Goal: Download file/media

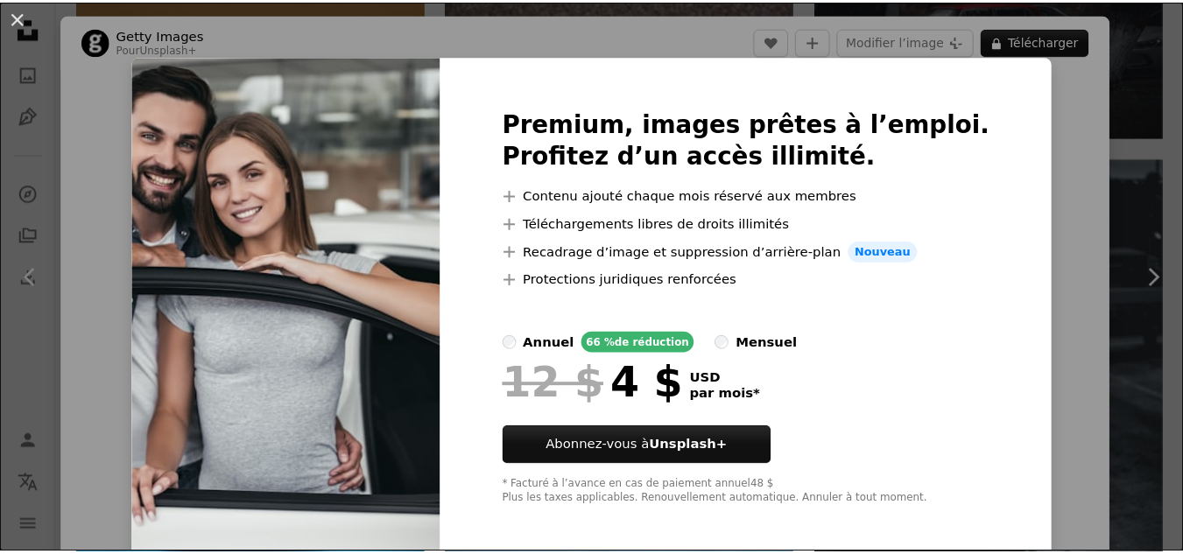
scroll to position [492, 0]
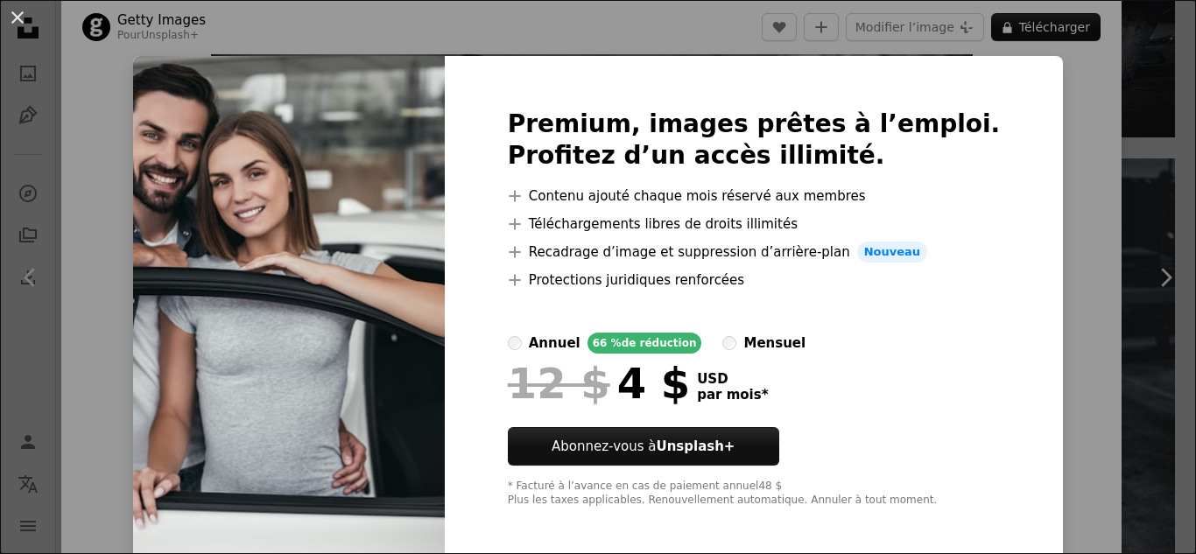
click at [366, 243] on img at bounding box center [289, 308] width 312 height 504
click at [1088, 186] on div "An X shape Premium, images prêtes à l’emploi. Profitez d’un accès illimité. A p…" at bounding box center [598, 277] width 1196 height 554
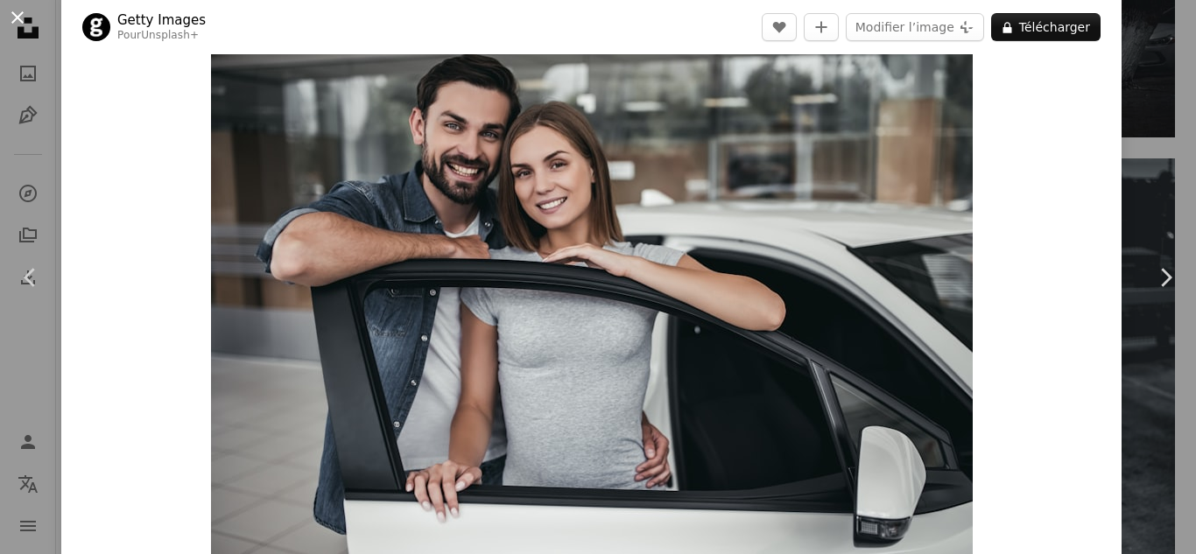
click at [11, 14] on button "An X shape" at bounding box center [17, 17] width 21 height 21
